Goal: Information Seeking & Learning: Learn about a topic

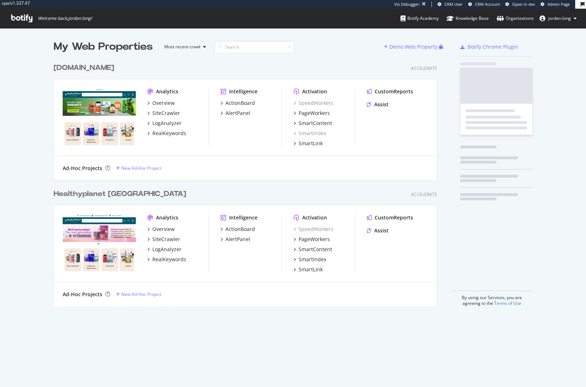
scroll to position [247, 384]
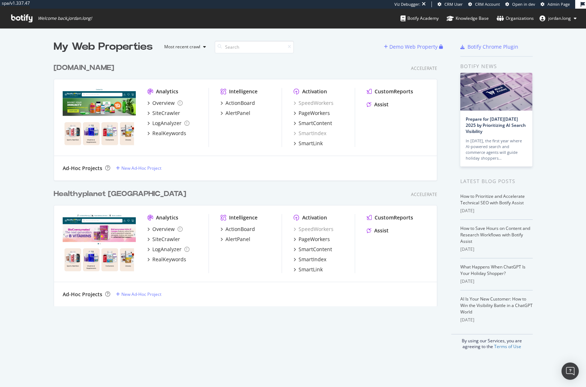
click at [83, 194] on div "Healthyplanet [GEOGRAPHIC_DATA]" at bounding box center [120, 194] width 132 height 10
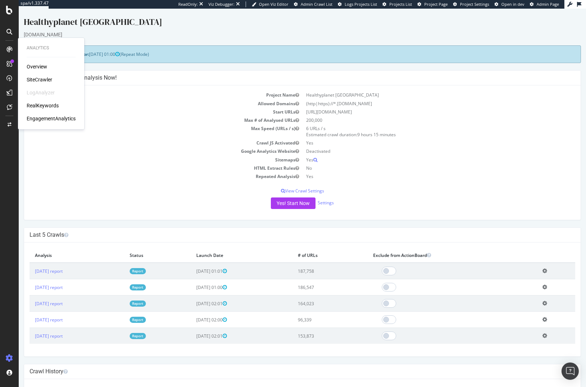
click at [35, 107] on div "RealKeywords" at bounding box center [43, 105] width 32 height 7
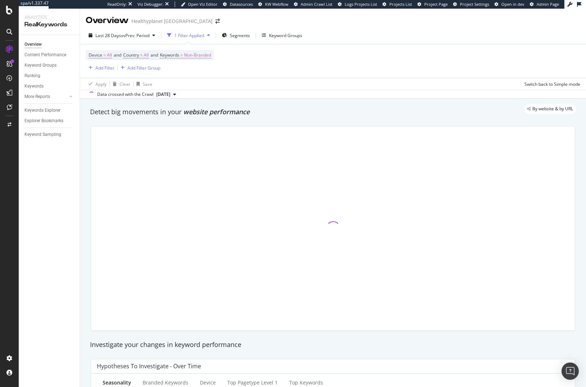
click at [54, 189] on div "Overview Content Performance Keyword Groups Ranking Keywords More Reports Count…" at bounding box center [49, 211] width 61 height 352
click at [350, 79] on div "Apply Clear Save Switch back to Simple mode" at bounding box center [333, 84] width 506 height 12
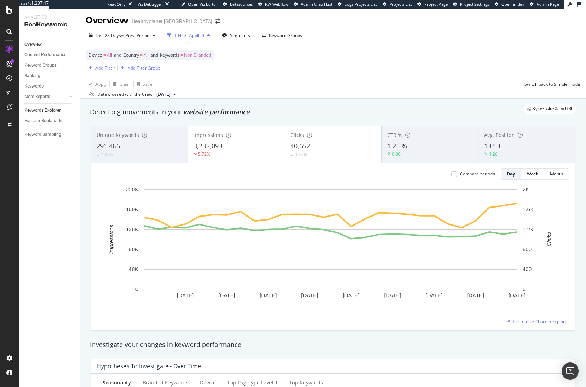
click at [48, 110] on div "Keywords Explorer" at bounding box center [42, 111] width 36 height 8
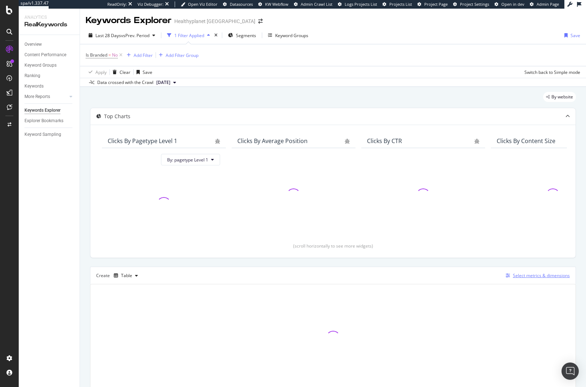
click at [544, 272] on div "Select metrics & dimensions" at bounding box center [541, 275] width 57 height 6
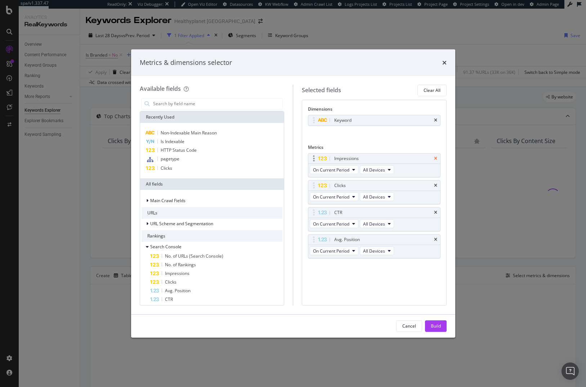
click at [435, 157] on icon "times" at bounding box center [435, 158] width 3 height 4
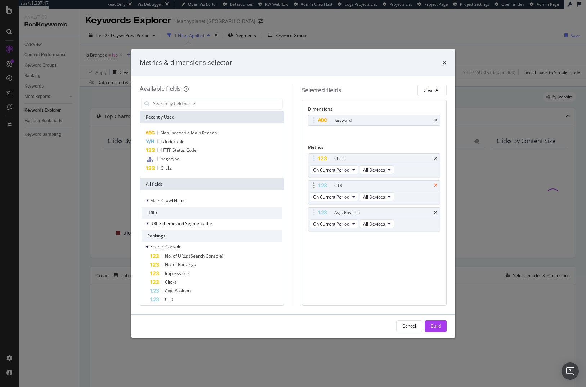
click at [436, 185] on icon "times" at bounding box center [435, 185] width 3 height 4
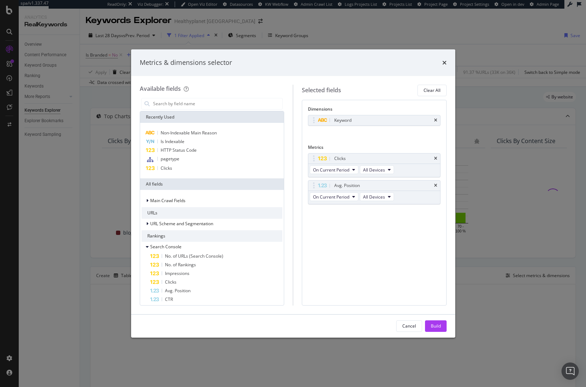
click at [436, 185] on icon "times" at bounding box center [435, 185] width 3 height 4
click at [436, 121] on icon "times" at bounding box center [435, 120] width 3 height 4
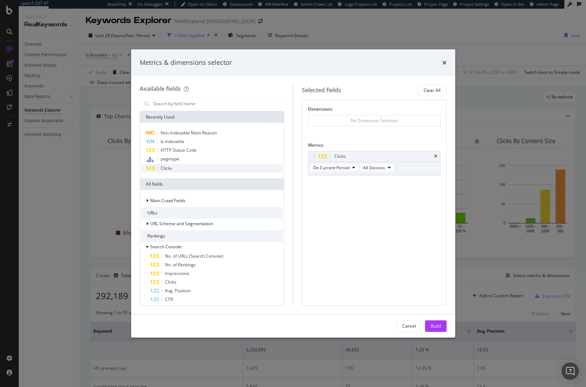
click at [201, 170] on div "Clicks" at bounding box center [211, 168] width 141 height 9
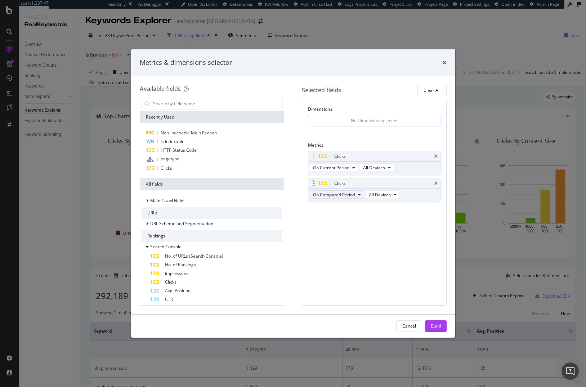
click at [348, 197] on span "On Compared Period" at bounding box center [334, 195] width 42 height 6
click at [436, 183] on icon "times" at bounding box center [435, 183] width 3 height 4
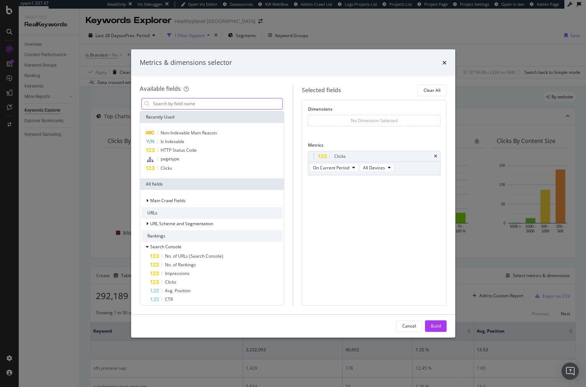
click at [181, 103] on input "modal" at bounding box center [217, 103] width 130 height 11
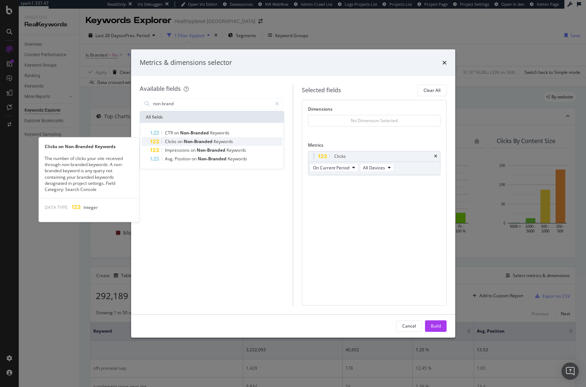
click at [194, 144] on span "Non-Branded" at bounding box center [199, 141] width 30 height 6
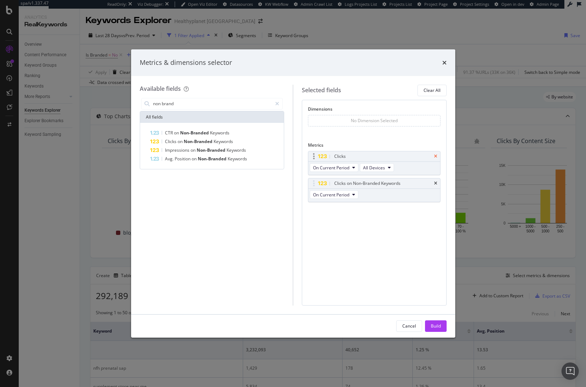
click at [435, 157] on icon "times" at bounding box center [435, 156] width 3 height 4
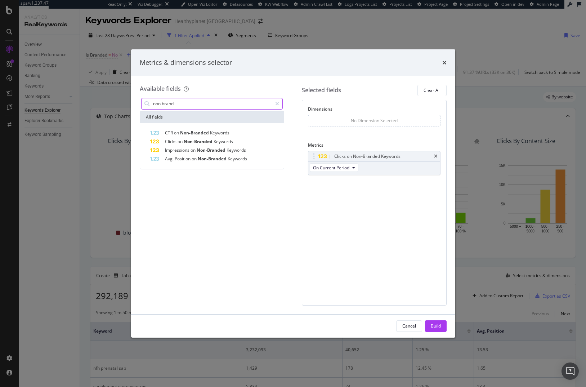
click at [199, 100] on input "non brand" at bounding box center [212, 103] width 120 height 11
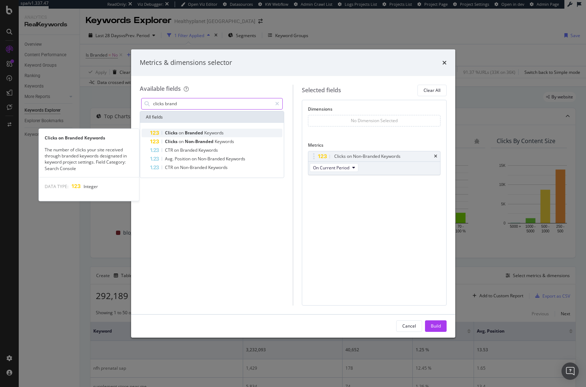
type input "clicks brand"
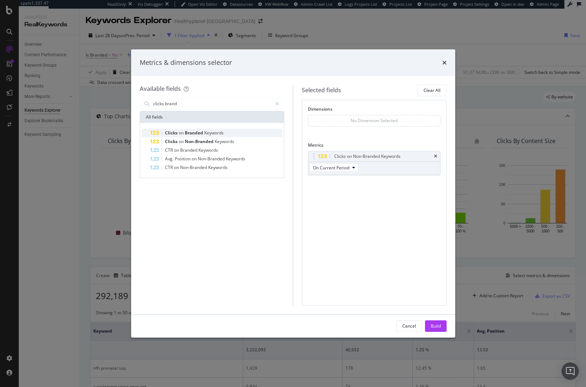
click at [207, 135] on span "Keywords" at bounding box center [213, 133] width 19 height 6
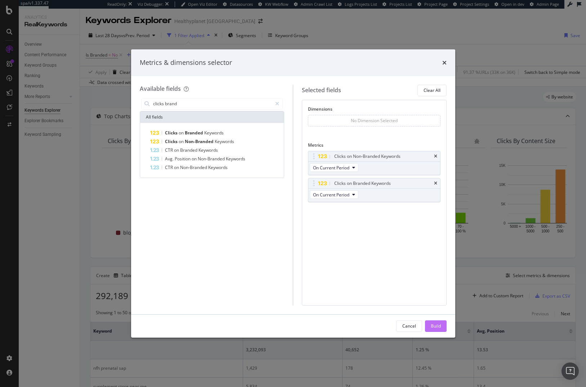
click at [436, 325] on div "Build" at bounding box center [436, 326] width 10 height 6
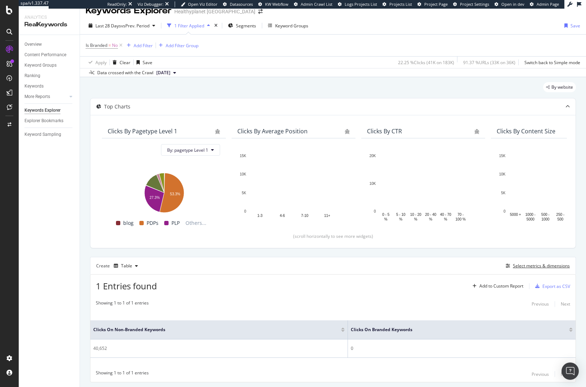
scroll to position [15, 0]
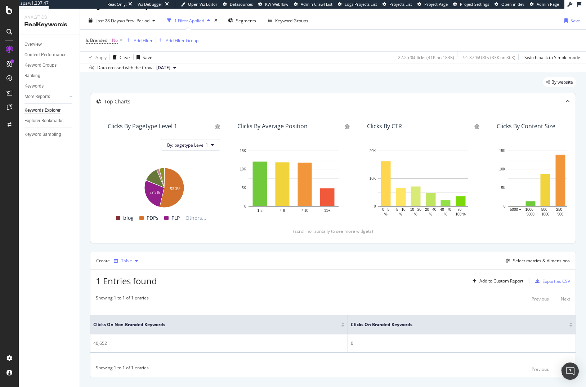
click at [131, 258] on div "Table" at bounding box center [126, 260] width 11 height 4
click at [136, 283] on div "Trend" at bounding box center [134, 285] width 12 height 6
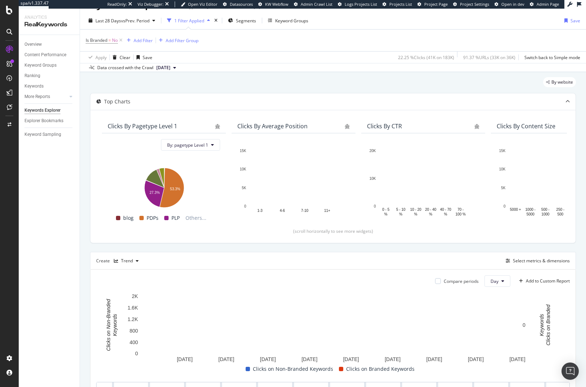
click at [489, 249] on div "Top Charts Clicks By pagetype Level 1 By: pagetype Level 1 Hold CMD (⌘) while c…" at bounding box center [333, 284] width 486 height 383
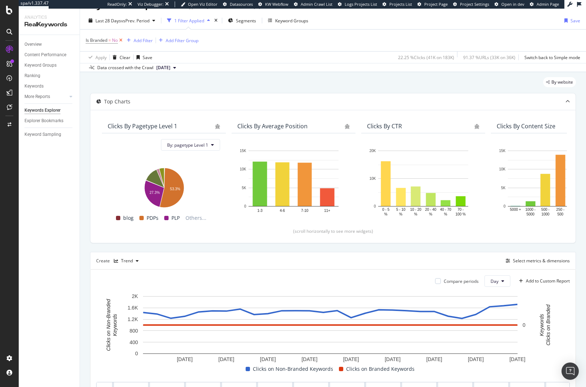
click at [120, 38] on icon at bounding box center [121, 40] width 6 height 7
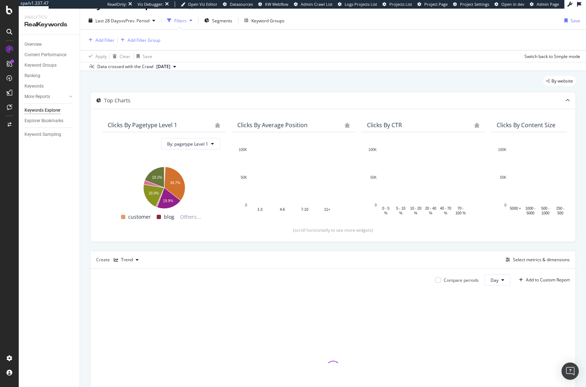
click at [275, 86] on div "By website" at bounding box center [333, 84] width 486 height 16
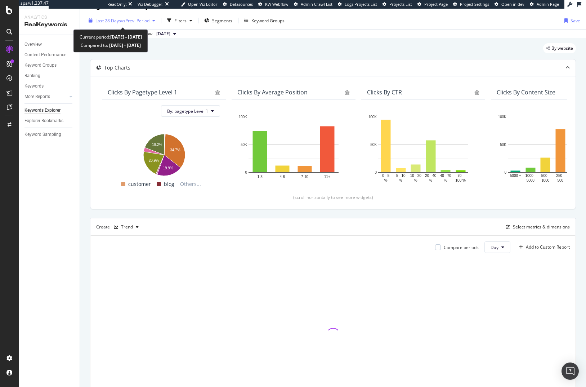
click at [122, 18] on span "vs Prev. Period" at bounding box center [135, 21] width 28 height 6
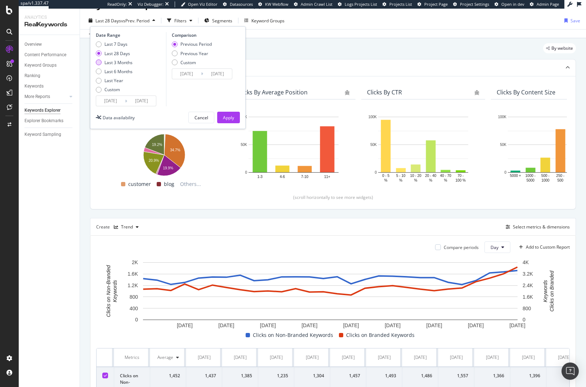
click at [126, 64] on div "Last 3 Months" at bounding box center [118, 62] width 28 height 6
type input "[DATE]"
click at [225, 113] on div "Apply" at bounding box center [228, 117] width 11 height 11
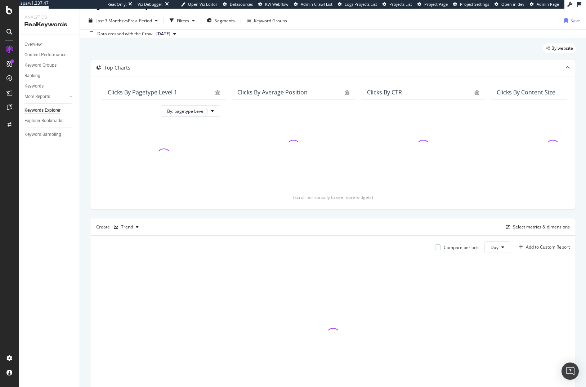
click at [310, 51] on div "By website" at bounding box center [333, 51] width 486 height 16
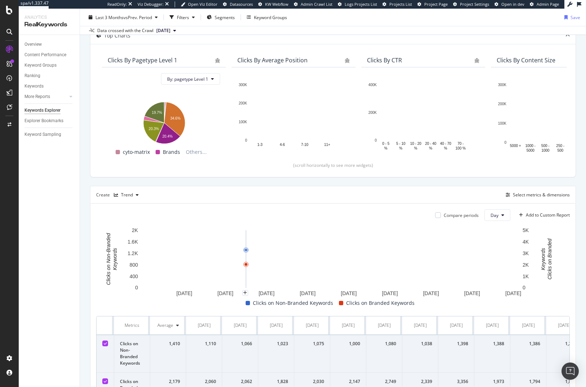
scroll to position [90, 0]
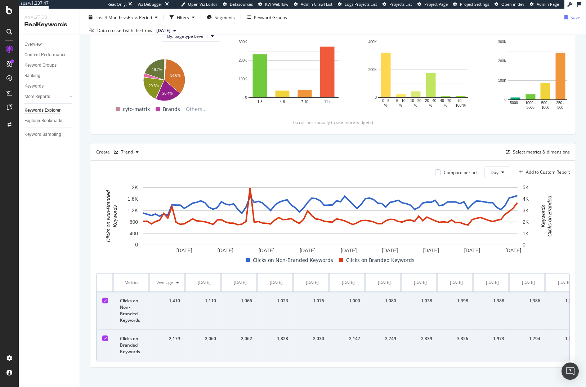
click at [73, 206] on div "Overview Content Performance Keyword Groups Ranking Keywords More Reports Count…" at bounding box center [49, 211] width 61 height 352
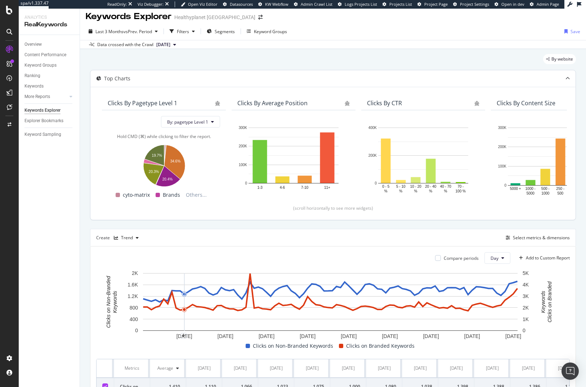
scroll to position [0, 0]
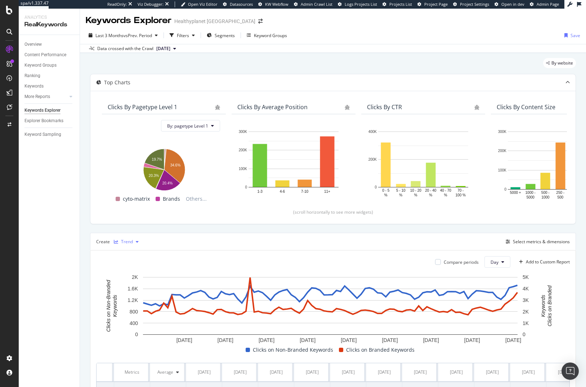
click at [130, 244] on div "Trend" at bounding box center [126, 241] width 31 height 11
click at [133, 254] on div "Table" at bounding box center [133, 254] width 11 height 6
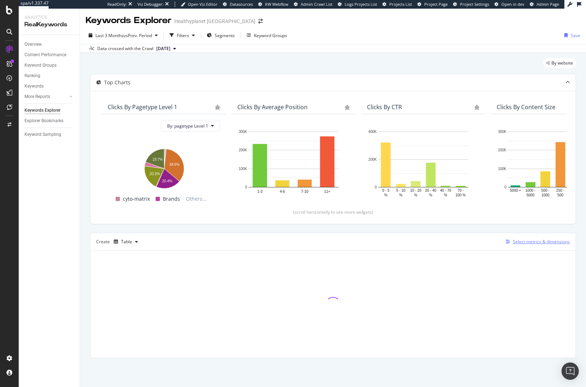
click at [537, 242] on div "Select metrics & dimensions" at bounding box center [541, 241] width 57 height 6
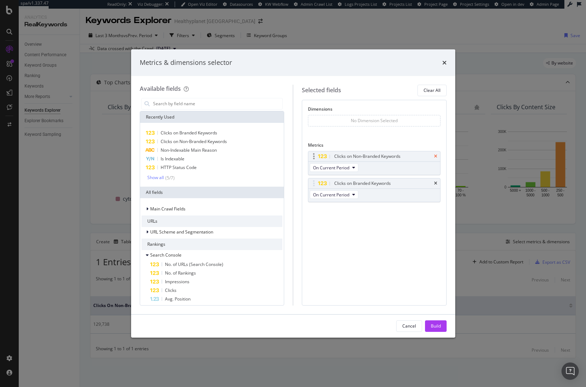
click at [436, 154] on icon "times" at bounding box center [435, 156] width 3 height 4
click at [437, 157] on div "Clicks on Branded Keywords" at bounding box center [374, 156] width 132 height 10
click at [436, 155] on icon "times" at bounding box center [435, 156] width 3 height 4
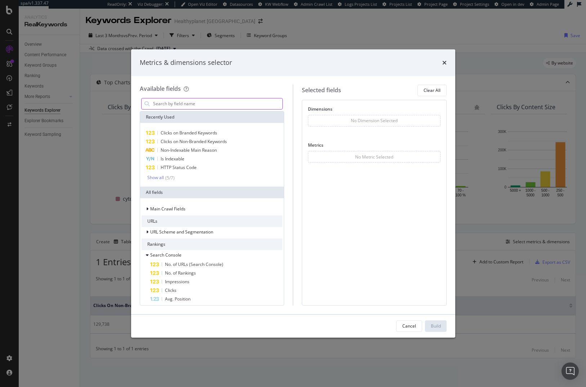
click at [186, 107] on input "modal" at bounding box center [217, 103] width 130 height 11
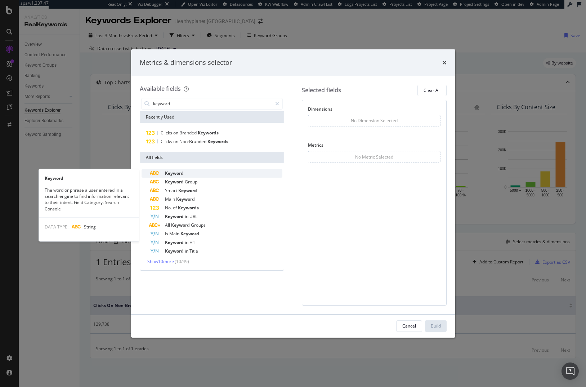
click at [194, 171] on div "Keyword" at bounding box center [216, 173] width 132 height 9
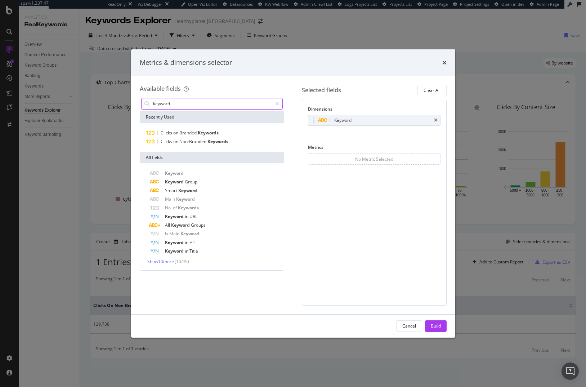
click at [187, 104] on input "keyword" at bounding box center [212, 103] width 120 height 11
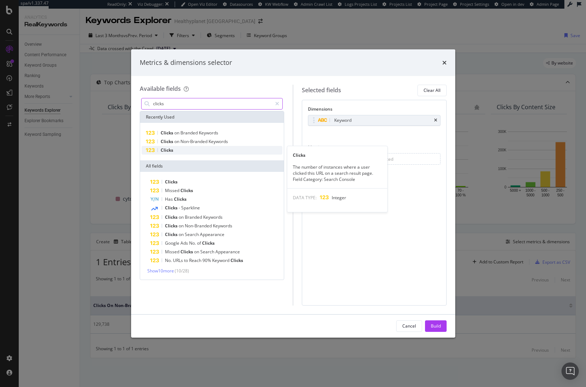
type input "clicks"
click at [193, 150] on div "Clicks" at bounding box center [211, 150] width 141 height 9
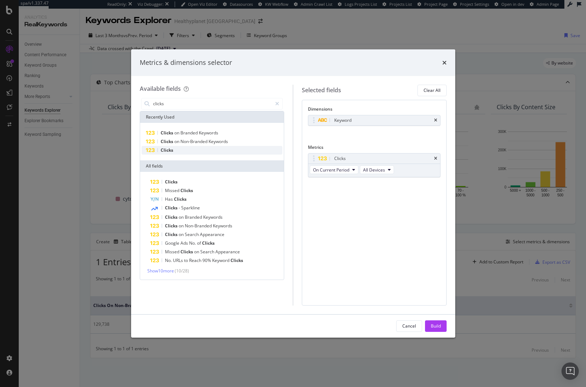
click at [193, 150] on div "Clicks" at bounding box center [211, 150] width 141 height 9
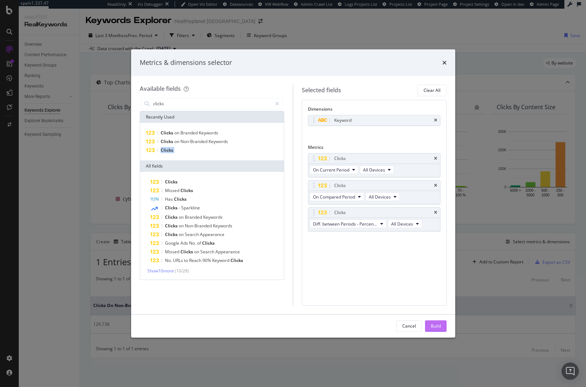
click at [431, 327] on div "Build" at bounding box center [436, 326] width 10 height 6
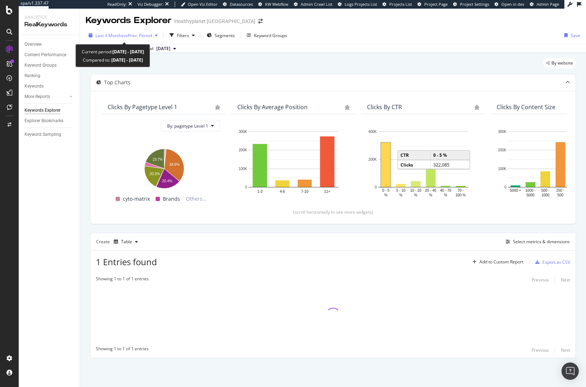
click at [126, 33] on span "vs Prev. Period" at bounding box center [137, 35] width 28 height 6
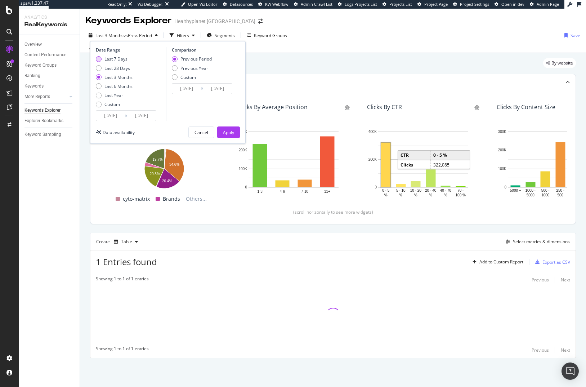
click at [112, 60] on div "Last 7 Days" at bounding box center [115, 59] width 23 height 6
type input "[DATE]"
click at [231, 134] on div "Apply" at bounding box center [228, 132] width 11 height 6
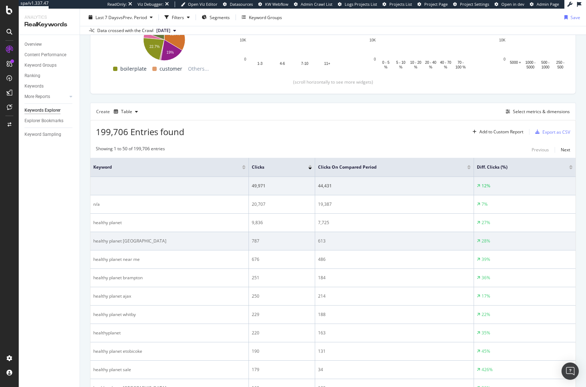
scroll to position [174, 0]
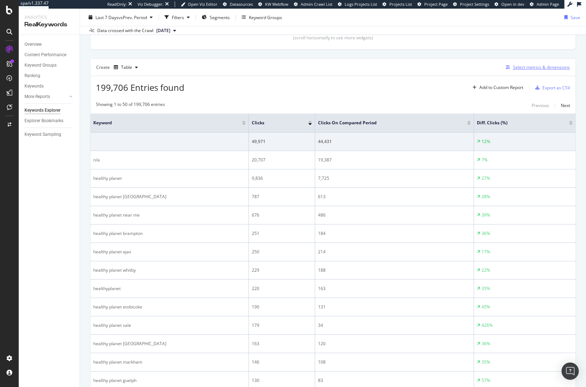
click at [524, 69] on div "Select metrics & dimensions" at bounding box center [541, 67] width 57 height 6
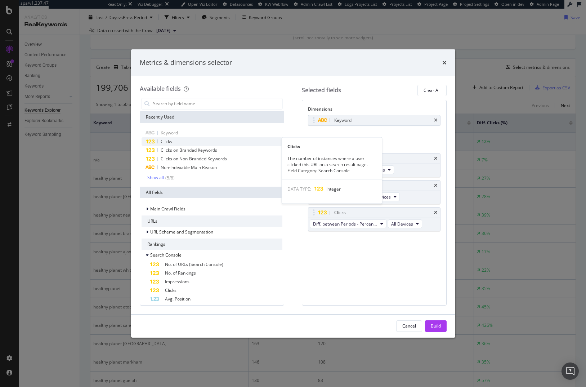
click at [181, 142] on div "Clicks" at bounding box center [211, 141] width 141 height 9
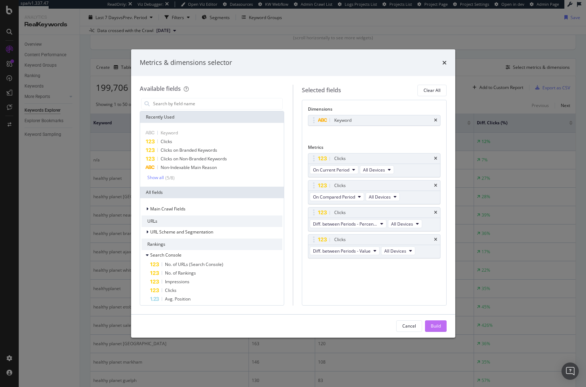
click at [435, 328] on div "Build" at bounding box center [436, 326] width 10 height 6
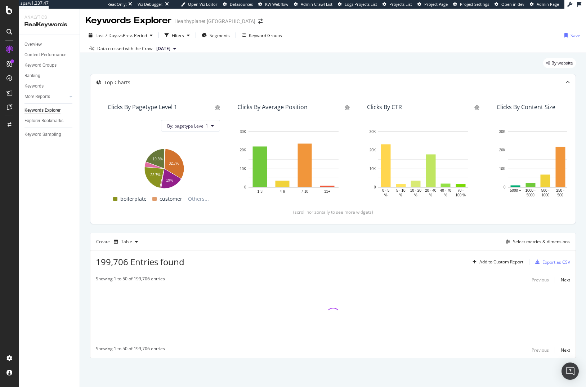
click at [515, 233] on div "Create Table Select metrics & dimensions" at bounding box center [333, 241] width 486 height 17
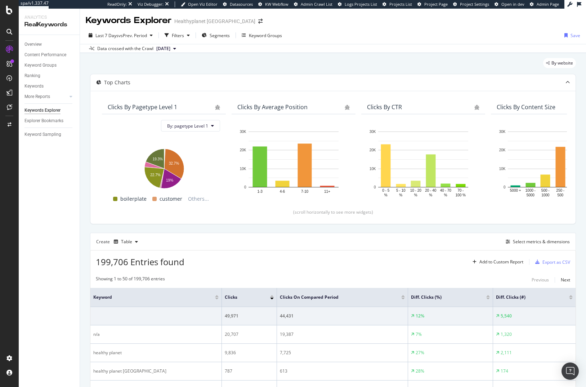
click at [569, 298] on div at bounding box center [571, 298] width 4 height 2
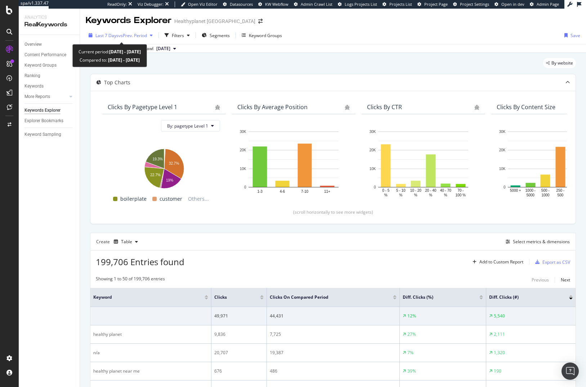
click at [132, 35] on span "vs Prev. Period" at bounding box center [132, 35] width 28 height 6
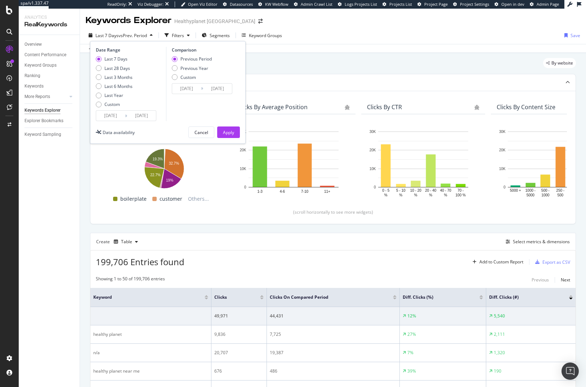
click at [328, 60] on div "By website" at bounding box center [333, 66] width 486 height 16
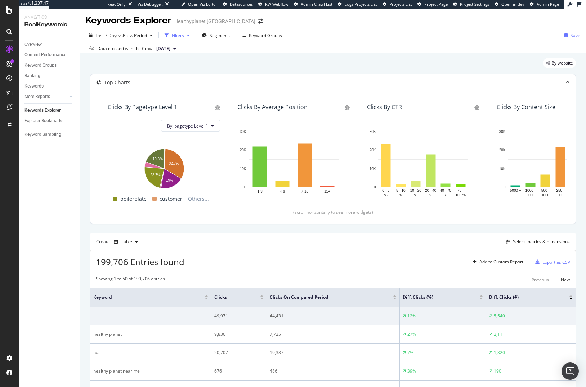
click at [175, 37] on div "Filters" at bounding box center [178, 35] width 12 height 6
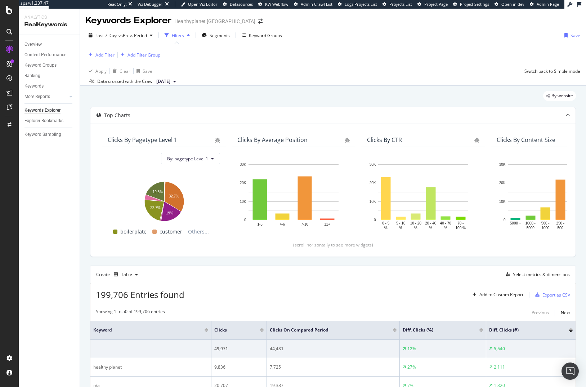
click at [93, 53] on div "button" at bounding box center [91, 55] width 10 height 4
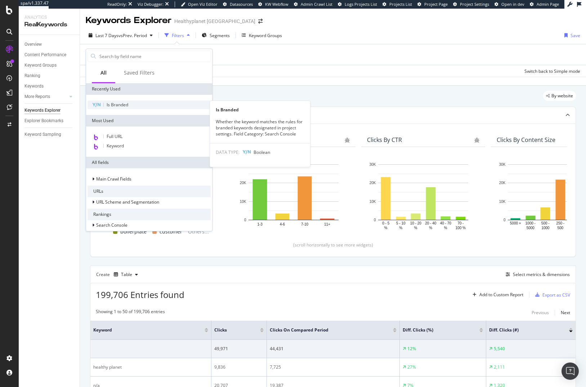
click at [125, 106] on span "Is Branded" at bounding box center [118, 105] width 22 height 6
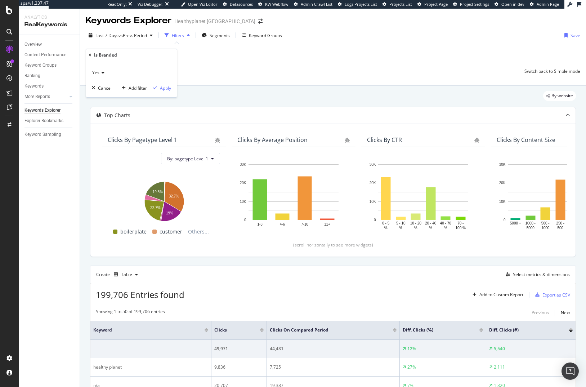
click at [101, 75] on div "Yes" at bounding box center [131, 73] width 79 height 12
click at [105, 99] on div "No" at bounding box center [132, 96] width 77 height 9
click at [168, 87] on div "Apply" at bounding box center [165, 88] width 11 height 6
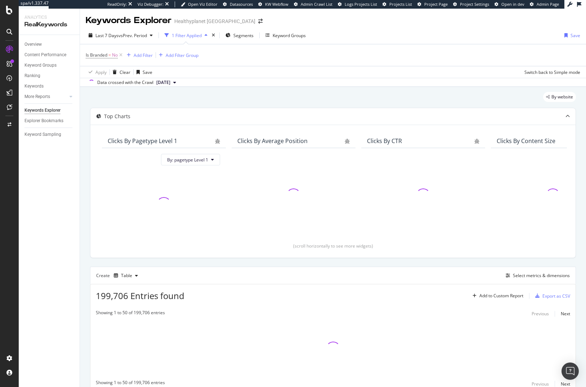
click at [329, 76] on div "Apply Clear Save Switch back to Simple mode" at bounding box center [333, 72] width 506 height 12
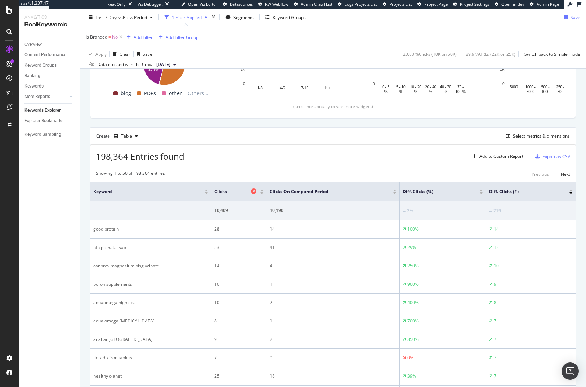
scroll to position [149, 0]
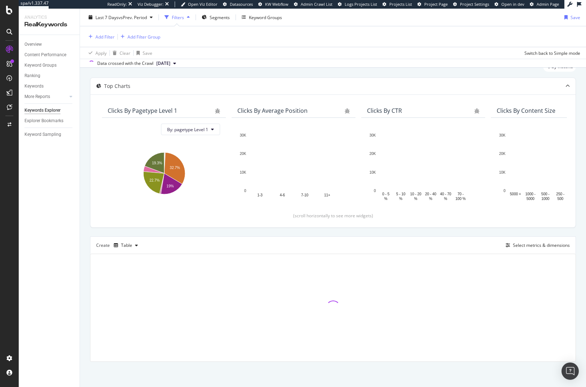
scroll to position [29, 0]
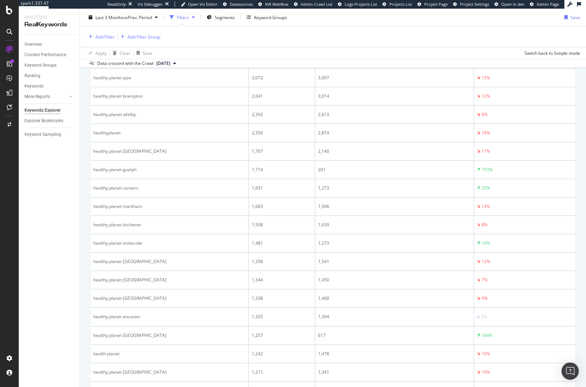
scroll to position [230, 0]
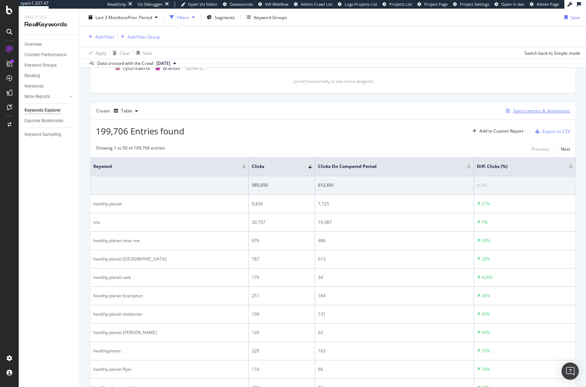
click at [521, 111] on div "Select metrics & dimensions" at bounding box center [541, 111] width 57 height 6
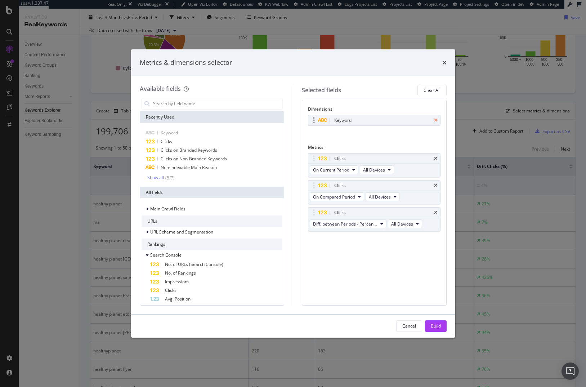
click at [435, 120] on icon "times" at bounding box center [435, 120] width 3 height 4
click at [216, 103] on input "modal" at bounding box center [217, 103] width 130 height 11
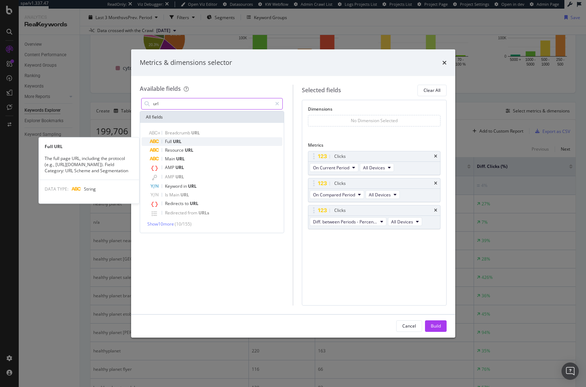
type input "url"
click at [221, 141] on div "Full URL" at bounding box center [216, 141] width 132 height 9
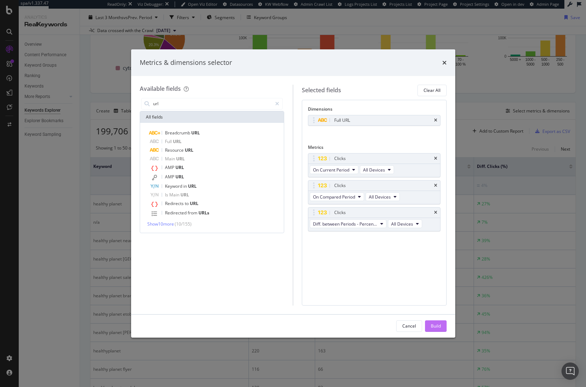
click at [432, 326] on div "Build" at bounding box center [436, 326] width 10 height 6
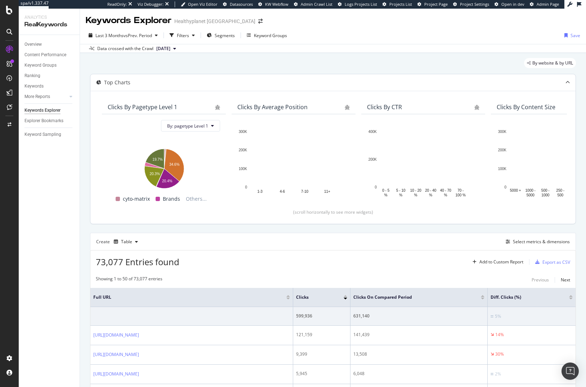
scroll to position [109, 0]
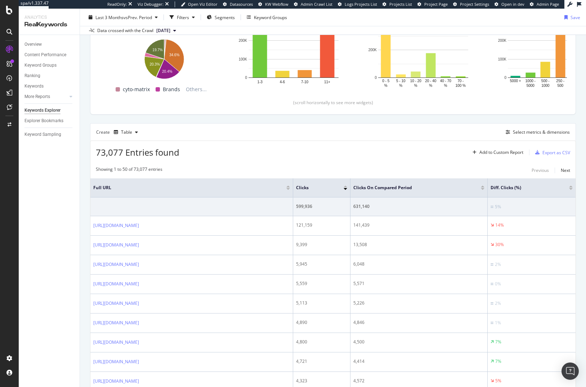
click at [569, 189] on div at bounding box center [571, 189] width 4 height 2
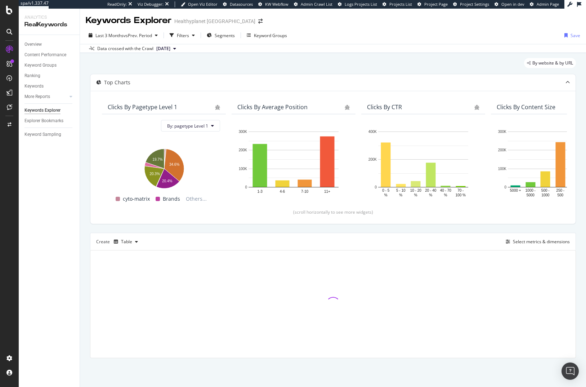
click at [162, 230] on div "Top Charts Clicks By pagetype Level 1 By: pagetype Level 1 Hold CMD (⌘) while c…" at bounding box center [333, 216] width 486 height 284
click at [253, 225] on div "Top Charts Clicks By pagetype Level 1 By: pagetype Level 1 Hold CMD (⌘) while c…" at bounding box center [333, 216] width 486 height 284
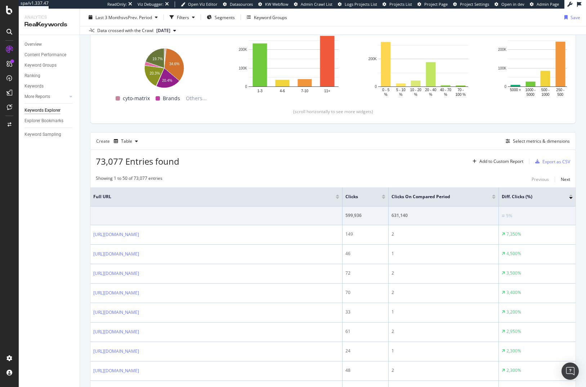
scroll to position [102, 0]
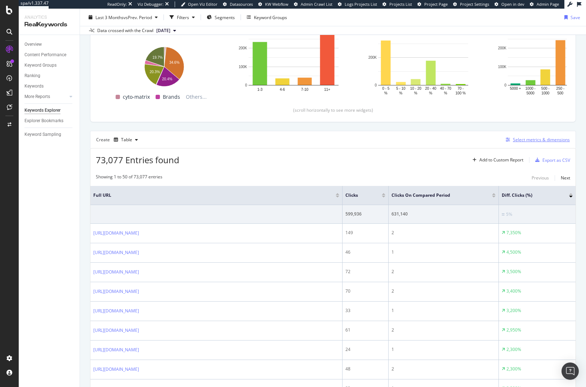
click at [524, 141] on div "Select metrics & dimensions" at bounding box center [541, 139] width 57 height 6
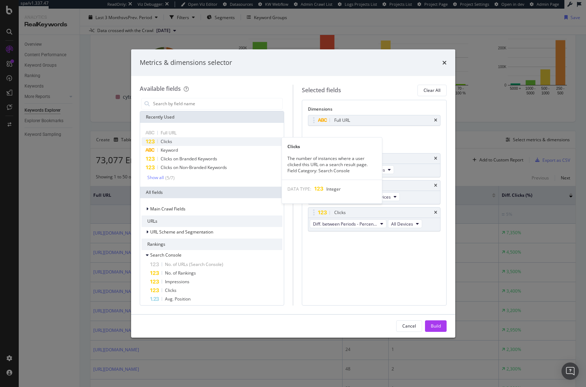
click at [169, 145] on div "Clicks" at bounding box center [211, 141] width 141 height 9
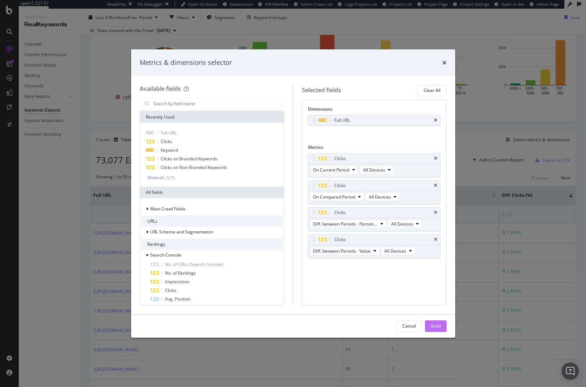
click at [435, 324] on div "Build" at bounding box center [436, 326] width 10 height 6
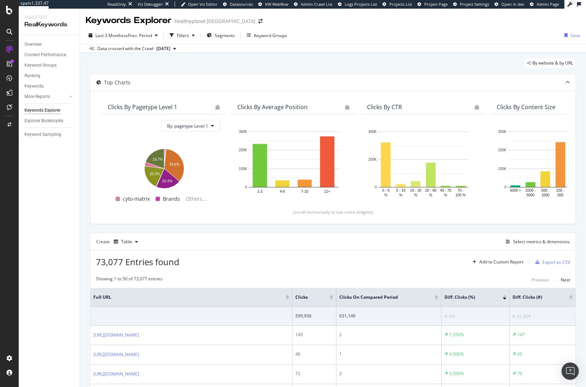
click at [569, 298] on div at bounding box center [571, 298] width 4 height 2
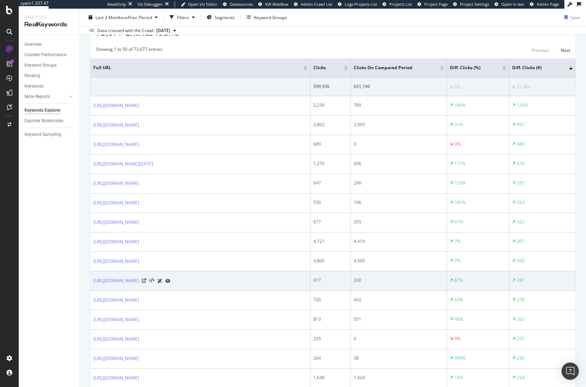
scroll to position [233, 0]
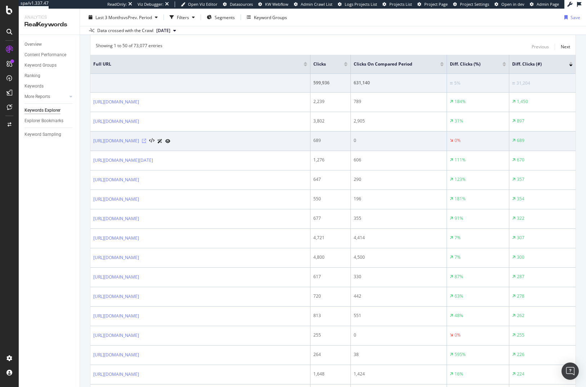
click at [146, 141] on icon at bounding box center [144, 141] width 4 height 4
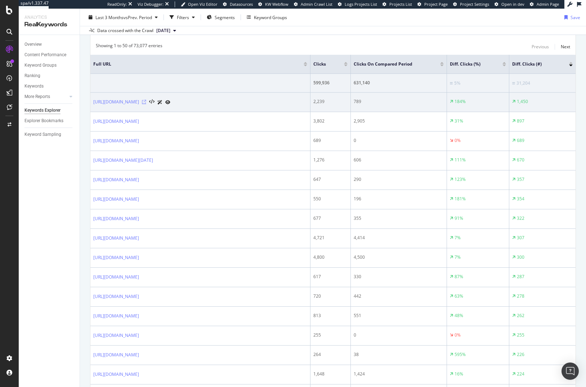
click at [146, 102] on icon at bounding box center [144, 102] width 4 height 4
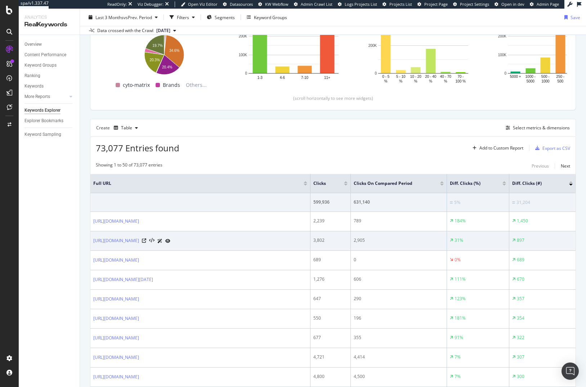
scroll to position [0, 0]
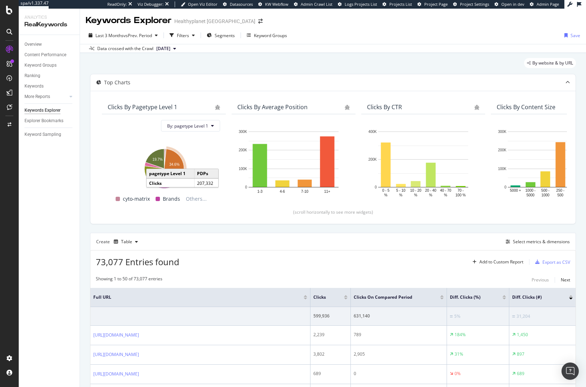
click at [357, 245] on div "Create Table Select metrics & dimensions" at bounding box center [333, 241] width 486 height 17
click at [131, 38] on span "vs Prev. Period" at bounding box center [137, 35] width 28 height 6
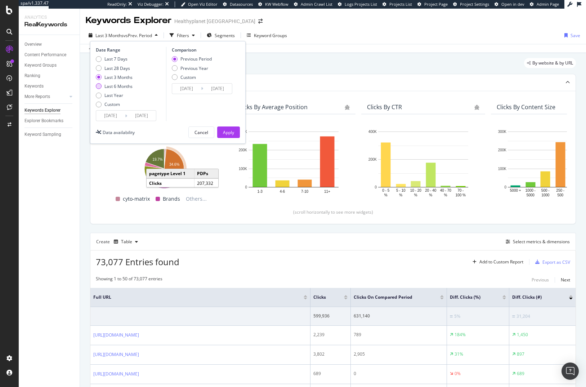
click at [117, 87] on div "Last 6 Months" at bounding box center [118, 86] width 28 height 6
type input "[DATE]"
click at [228, 131] on div "Apply" at bounding box center [228, 132] width 11 height 6
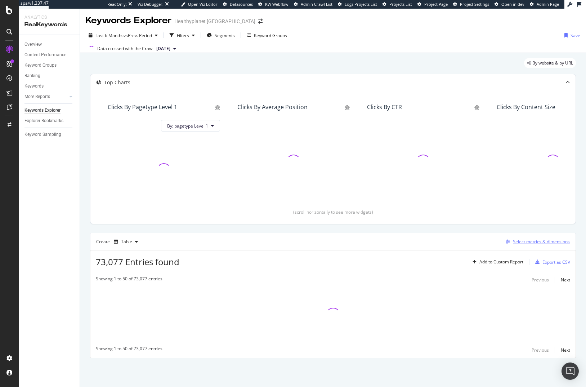
click at [542, 243] on div "Select metrics & dimensions" at bounding box center [541, 241] width 57 height 6
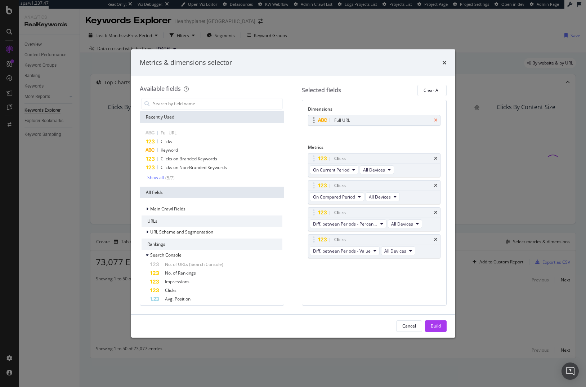
click at [436, 119] on icon "times" at bounding box center [435, 120] width 3 height 4
click at [434, 182] on icon "times" at bounding box center [435, 183] width 3 height 4
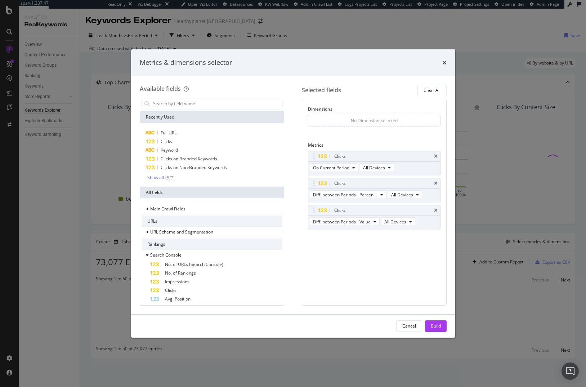
click at [434, 182] on icon "times" at bounding box center [435, 183] width 3 height 4
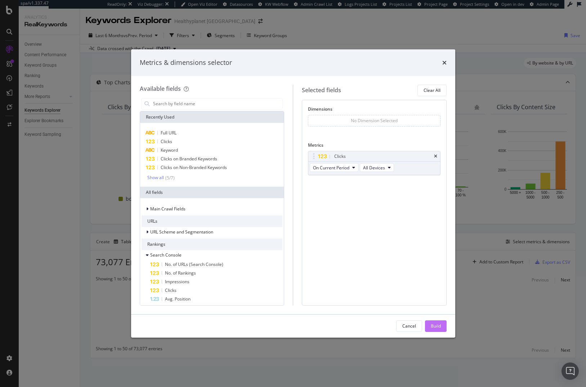
click at [432, 326] on div "Build" at bounding box center [436, 326] width 10 height 6
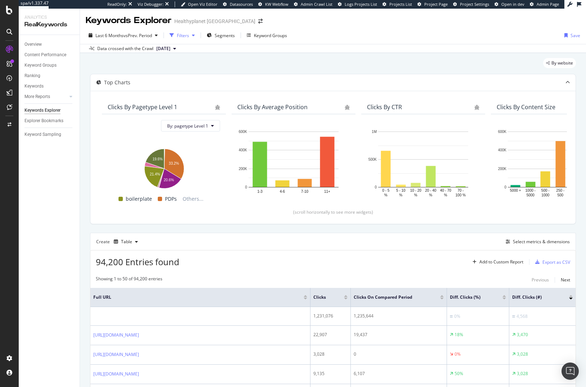
click at [188, 32] on div "Filters" at bounding box center [182, 35] width 31 height 11
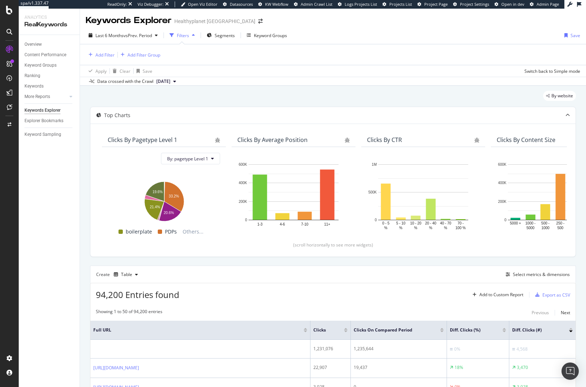
click at [188, 32] on div "Filters" at bounding box center [182, 35] width 31 height 11
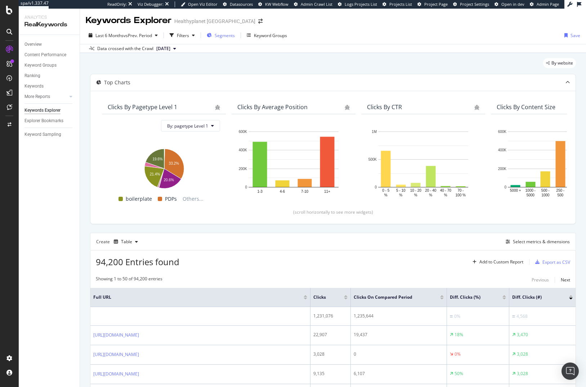
click at [231, 36] on span "Segments" at bounding box center [225, 35] width 20 height 6
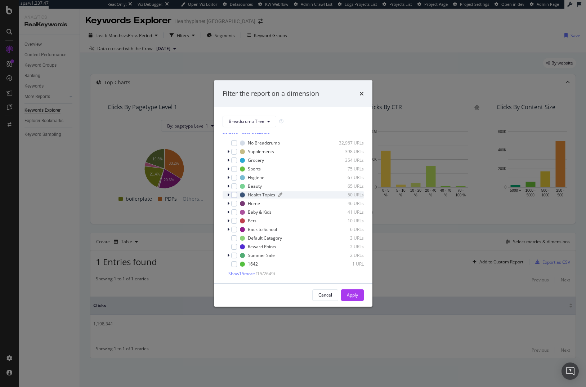
scroll to position [6, 0]
click at [242, 271] on span "Show 15 more" at bounding box center [241, 271] width 27 height 6
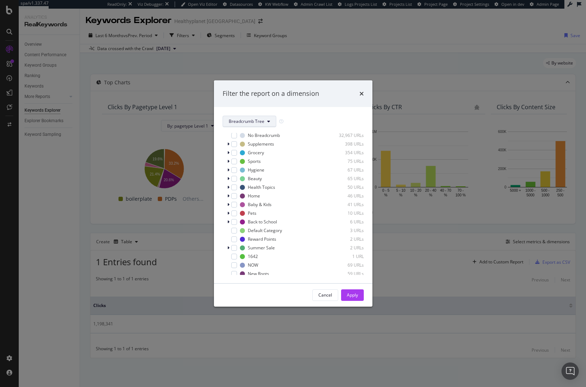
click at [247, 121] on span "Breadcrumb Tree" at bounding box center [247, 121] width 36 height 6
click at [245, 148] on span "pagetype" at bounding box center [252, 147] width 46 height 6
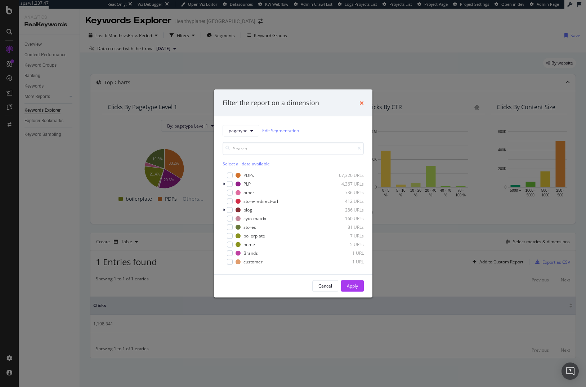
click at [360, 103] on icon "times" at bounding box center [361, 103] width 4 height 6
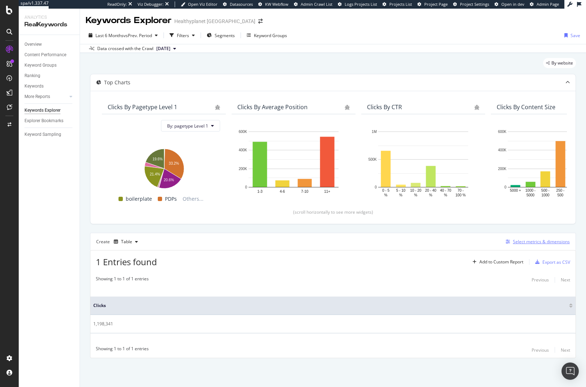
click at [550, 245] on button "Select metrics & dimensions" at bounding box center [536, 241] width 67 height 9
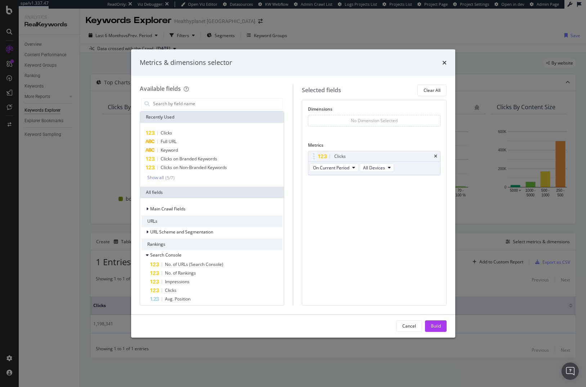
click at [235, 109] on div "modal" at bounding box center [212, 103] width 145 height 14
click at [233, 105] on input "modal" at bounding box center [217, 103] width 130 height 11
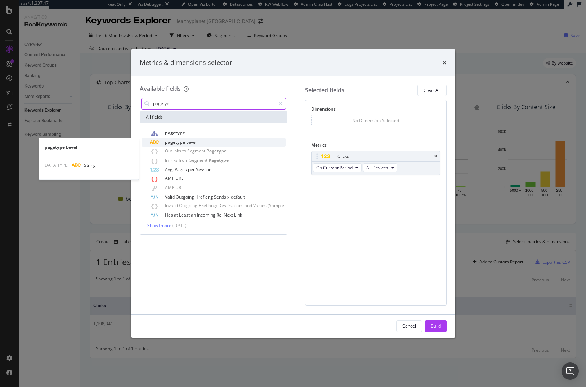
type input "pagetyp"
click at [207, 144] on div "pagetype Level" at bounding box center [217, 142] width 135 height 9
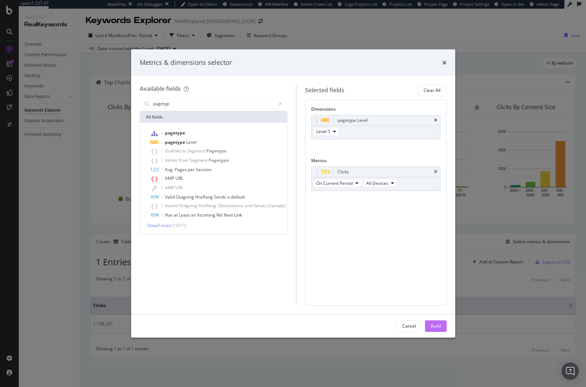
click at [437, 329] on div "Build" at bounding box center [436, 325] width 10 height 11
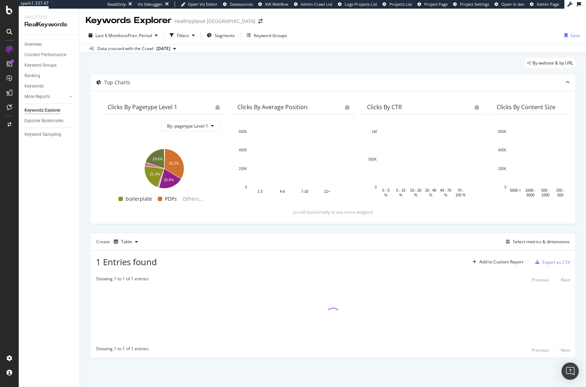
click at [304, 227] on div "Top Charts Clicks By pagetype Level 1 By: pagetype Level 1 Hold CMD (⌘) while c…" at bounding box center [333, 216] width 486 height 284
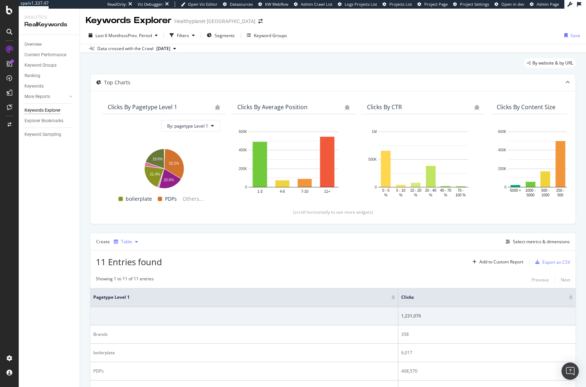
click at [122, 236] on div "Table" at bounding box center [126, 241] width 30 height 11
click at [133, 269] on div "Trend" at bounding box center [130, 265] width 33 height 9
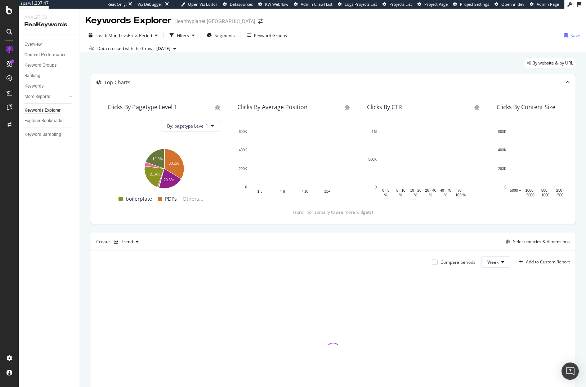
click at [460, 235] on div "Create Trend Select metrics & dimensions" at bounding box center [333, 241] width 486 height 17
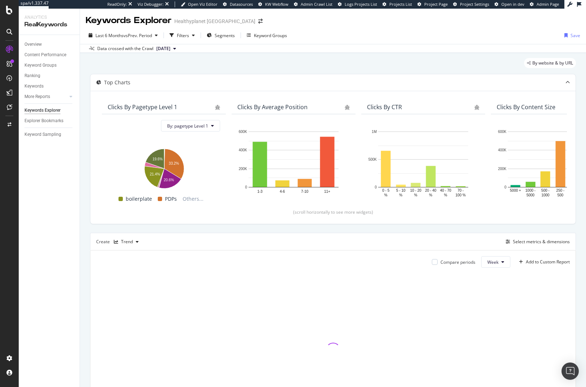
click at [309, 225] on div "Top Charts Clicks By pagetype Level 1 By: pagetype Level 1 Hold CMD (⌘) while c…" at bounding box center [333, 253] width 486 height 358
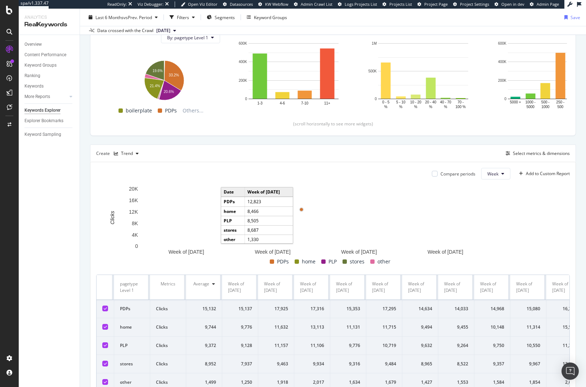
scroll to position [130, 0]
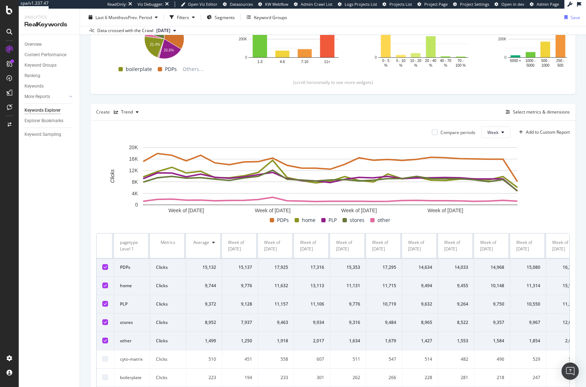
click at [105, 267] on icon at bounding box center [105, 267] width 3 height 4
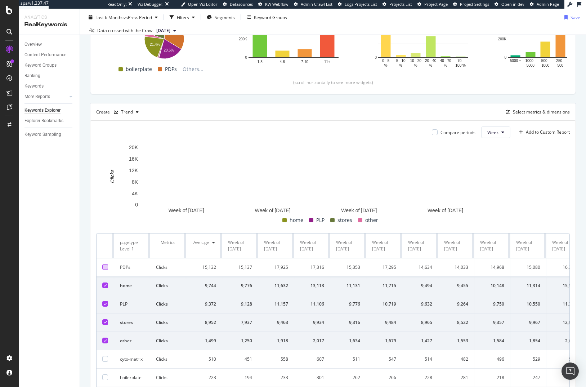
click at [106, 285] on icon at bounding box center [105, 285] width 3 height 4
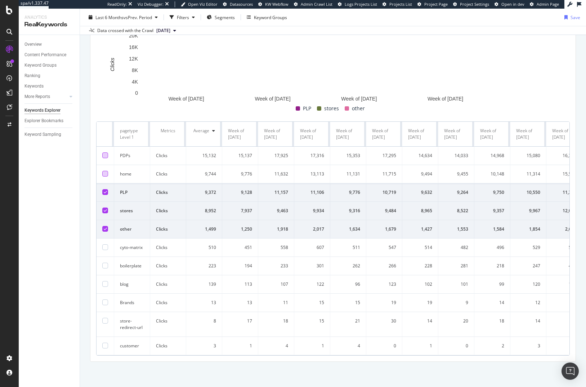
scroll to position [0, 0]
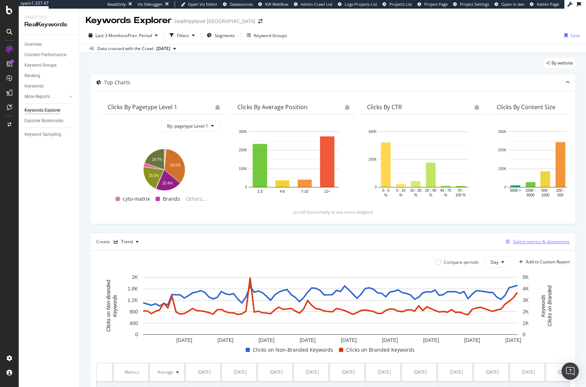
click at [538, 240] on div "Select metrics & dimensions" at bounding box center [541, 241] width 57 height 6
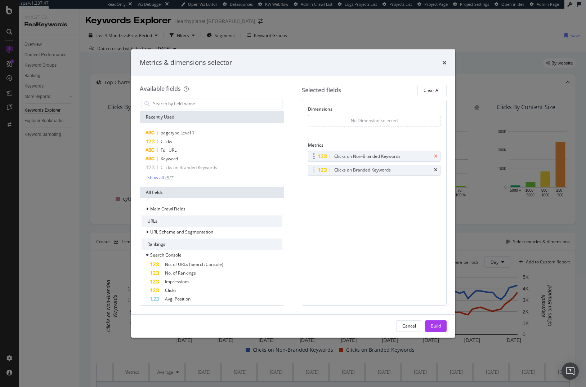
click at [436, 154] on icon "times" at bounding box center [435, 156] width 3 height 4
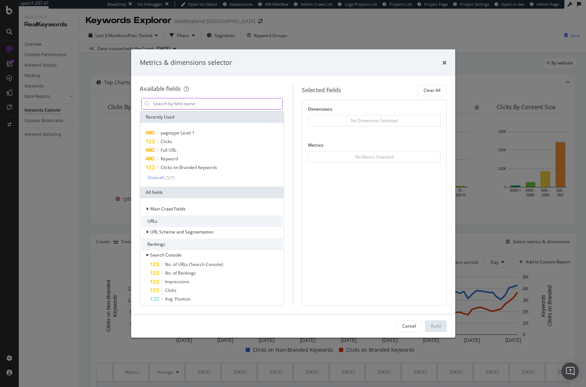
click at [223, 105] on input "modal" at bounding box center [217, 103] width 130 height 11
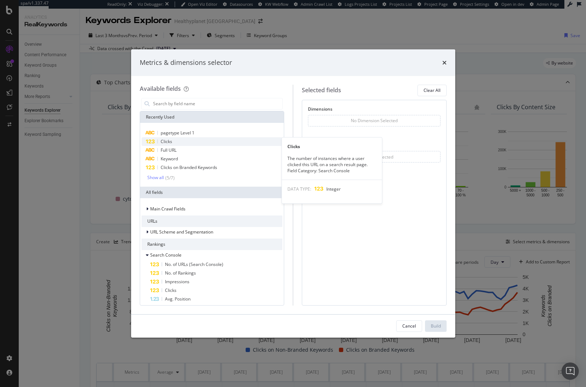
click at [202, 140] on div "Clicks" at bounding box center [211, 141] width 141 height 9
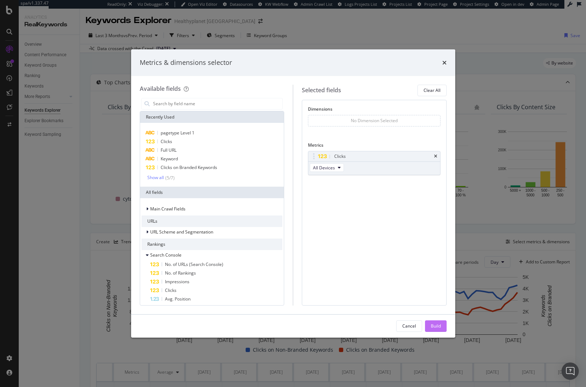
click at [439, 325] on div "Build" at bounding box center [436, 326] width 10 height 6
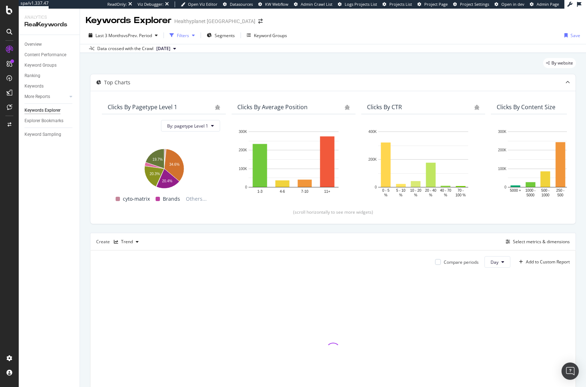
click at [189, 34] on div "Filters" at bounding box center [183, 35] width 12 height 6
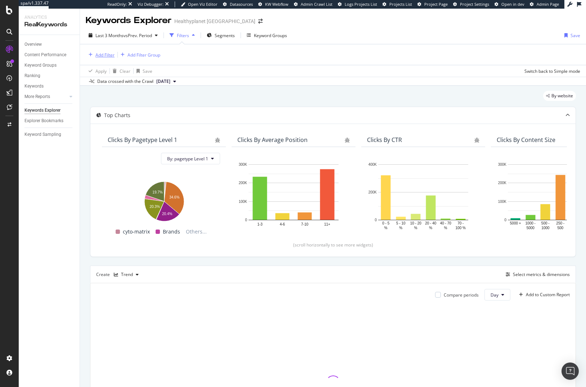
click at [110, 56] on div "Add Filter" at bounding box center [104, 55] width 19 height 6
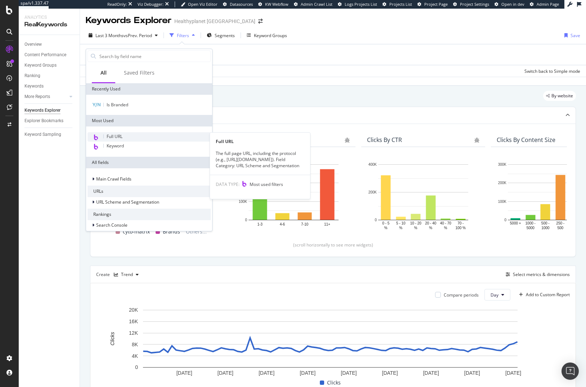
click at [121, 135] on span "Full URL" at bounding box center [115, 136] width 16 height 6
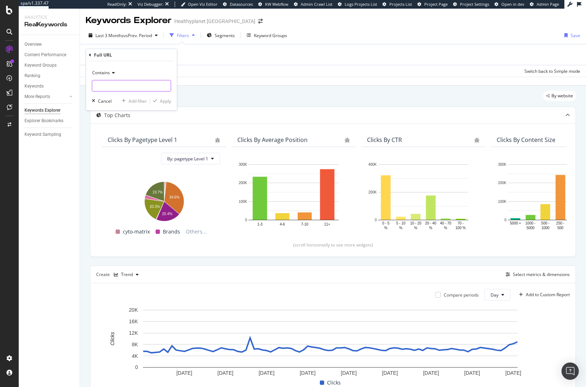
click at [129, 84] on input "text" at bounding box center [131, 86] width 78 height 12
type input "/store"
click at [167, 100] on div "Apply" at bounding box center [165, 101] width 11 height 6
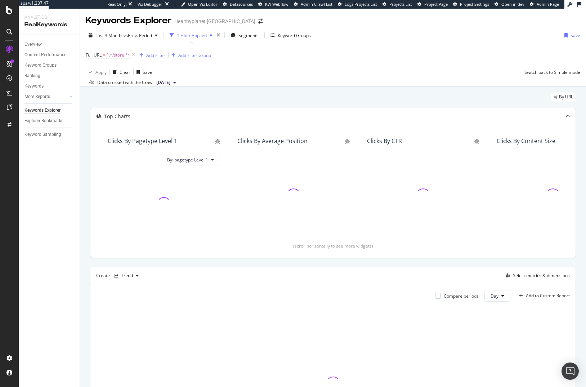
click at [352, 94] on div "By URL" at bounding box center [333, 100] width 486 height 16
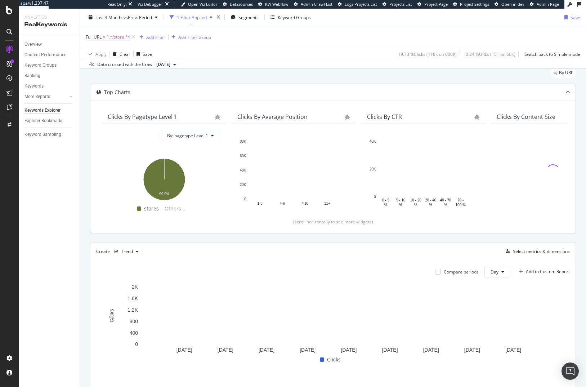
scroll to position [38, 0]
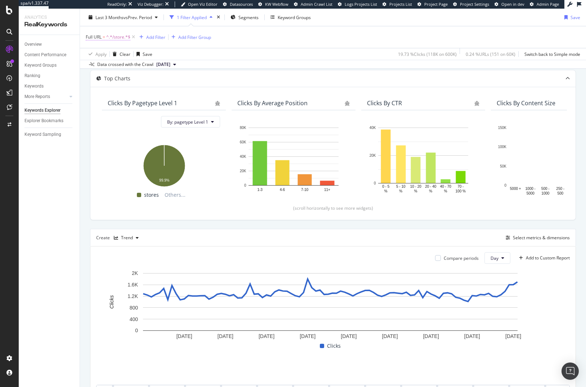
click at [108, 38] on span "^.*/store.*$" at bounding box center [118, 37] width 24 height 10
click at [139, 68] on input "/store" at bounding box center [126, 67] width 68 height 12
click at [146, 69] on input "/store" at bounding box center [126, 67] width 68 height 12
type input "/storelocator"
click at [162, 83] on div "Apply" at bounding box center [165, 82] width 11 height 6
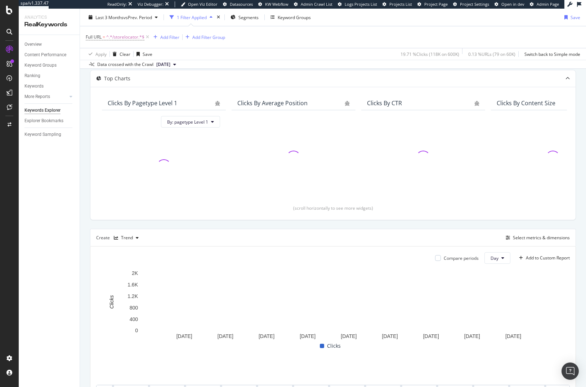
click at [319, 59] on div "Apply Clear Save 19.71 % Clicks ( 118K on 600K ) 0.13 % URLs ( 79 on 60K ) Swit…" at bounding box center [333, 54] width 506 height 12
